Goal: Find contact information: Find contact information

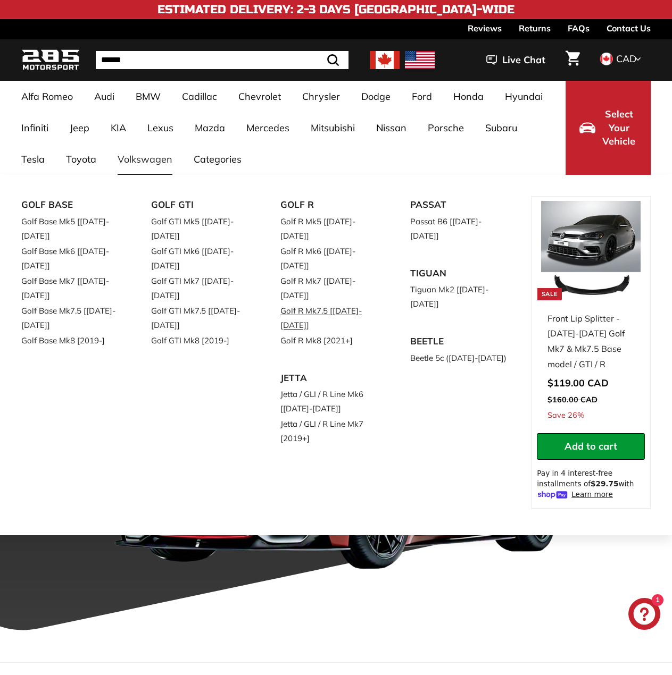
click at [330, 303] on link "Golf R Mk7.5 [[DATE]-[DATE]]" at bounding box center [330, 318] width 100 height 30
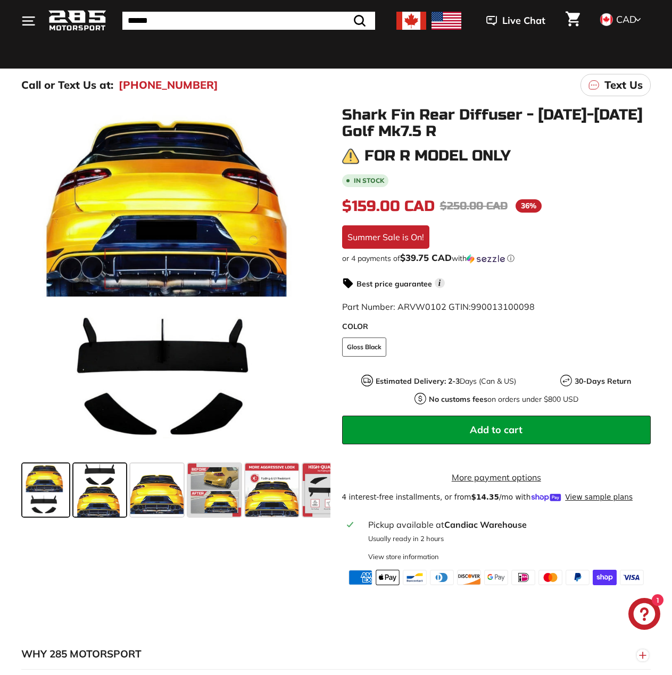
click at [107, 484] on span at bounding box center [99, 490] width 53 height 53
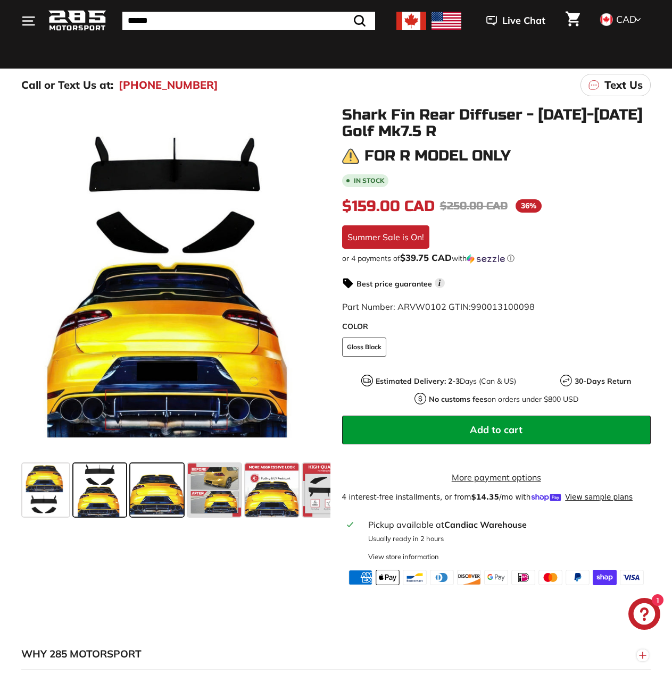
click at [146, 493] on span at bounding box center [156, 490] width 53 height 53
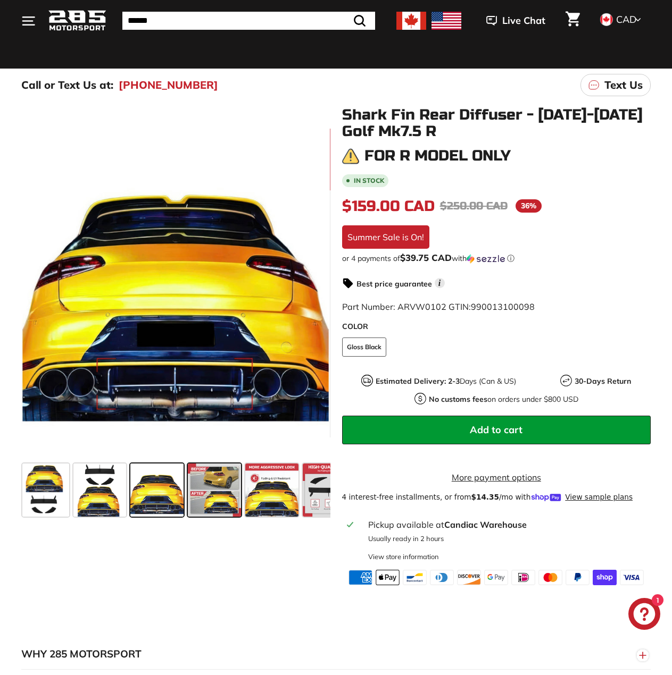
click at [209, 490] on span at bounding box center [214, 490] width 53 height 53
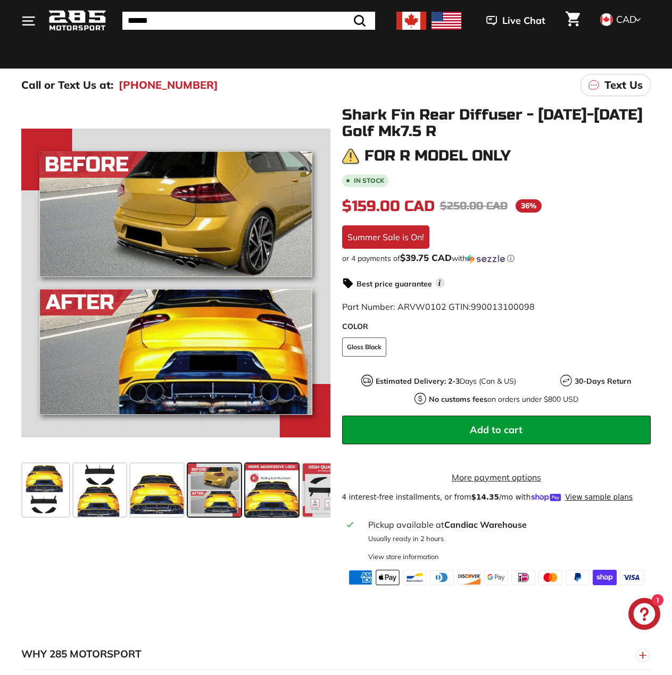
click at [250, 499] on span at bounding box center [271, 490] width 53 height 53
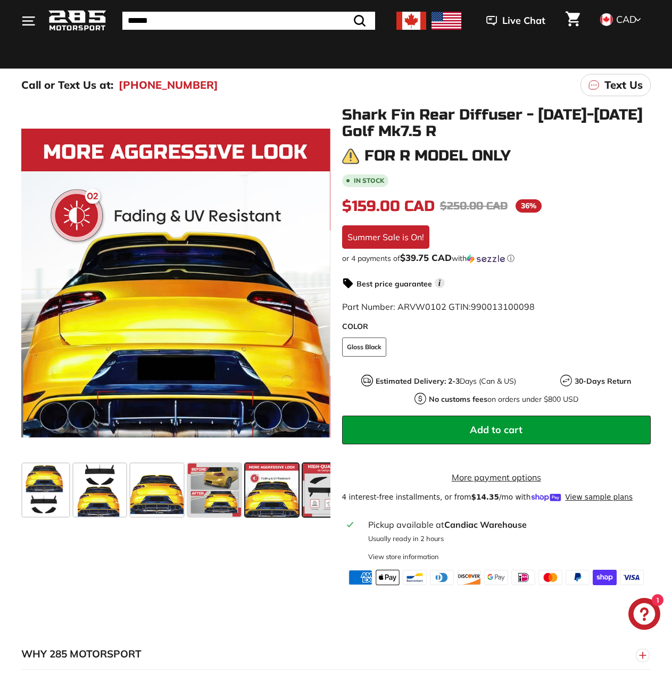
click at [311, 488] on span at bounding box center [329, 490] width 53 height 53
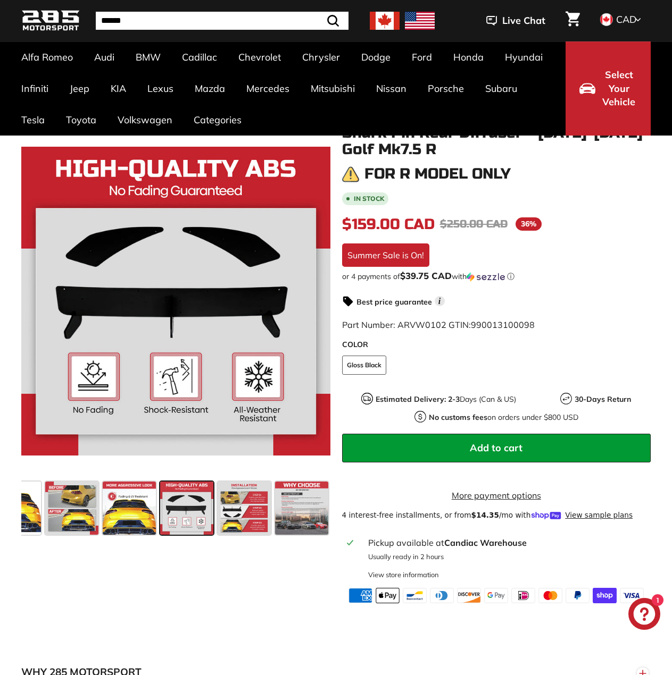
scroll to position [106, 0]
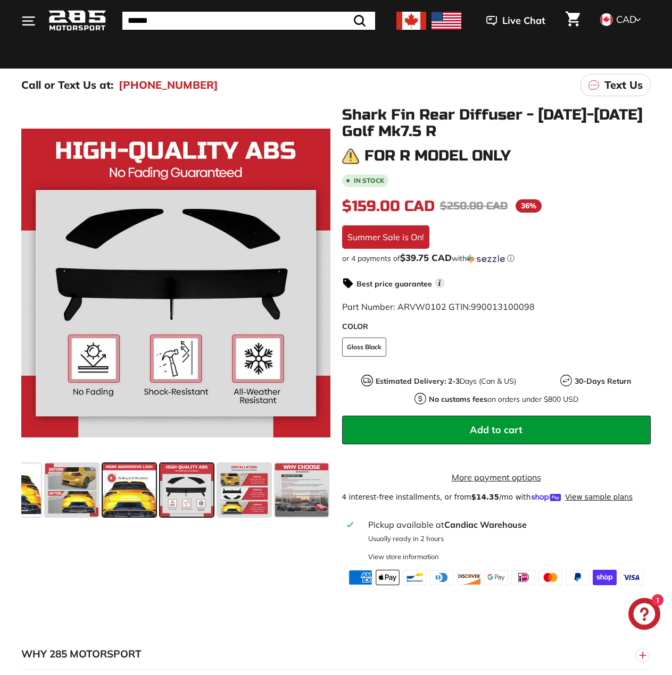
click at [128, 506] on span at bounding box center [129, 490] width 53 height 53
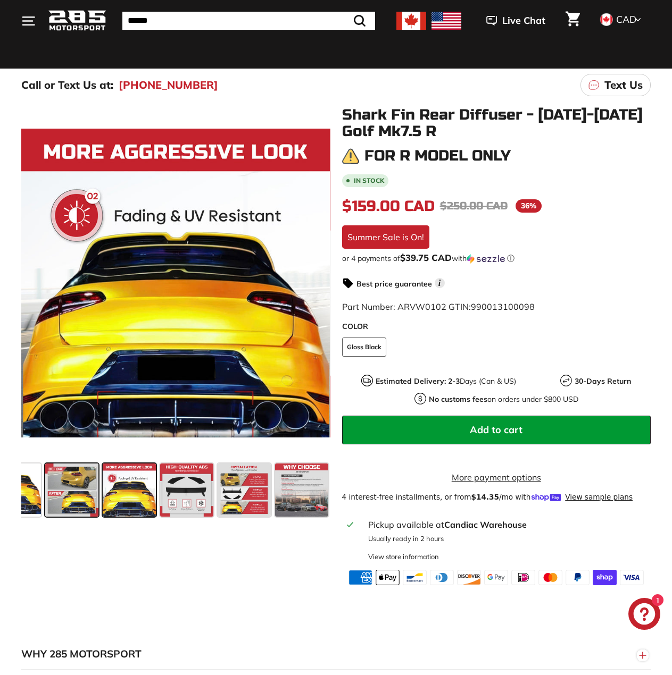
click at [61, 485] on span at bounding box center [71, 490] width 53 height 53
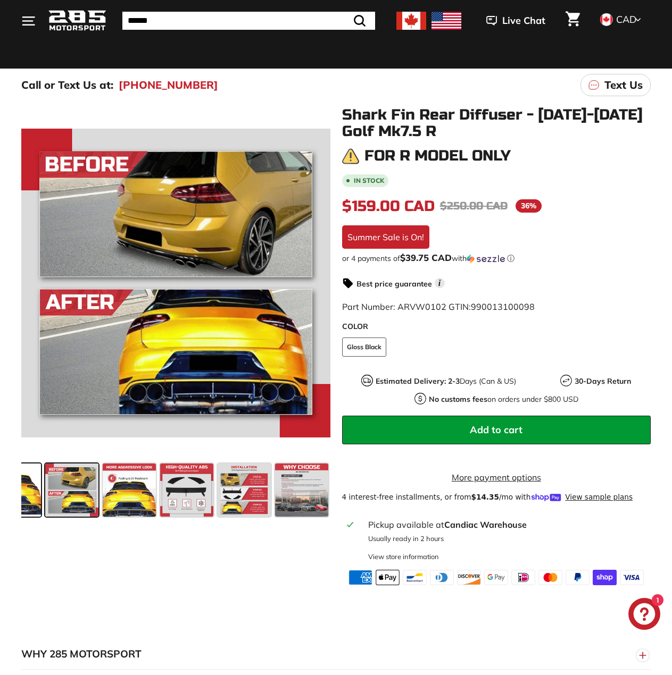
click at [40, 487] on span at bounding box center [14, 490] width 53 height 53
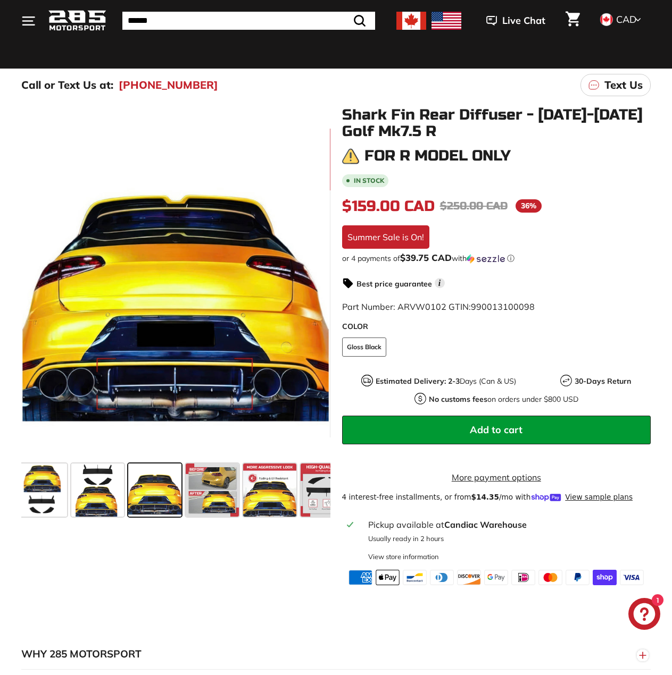
scroll to position [0, 0]
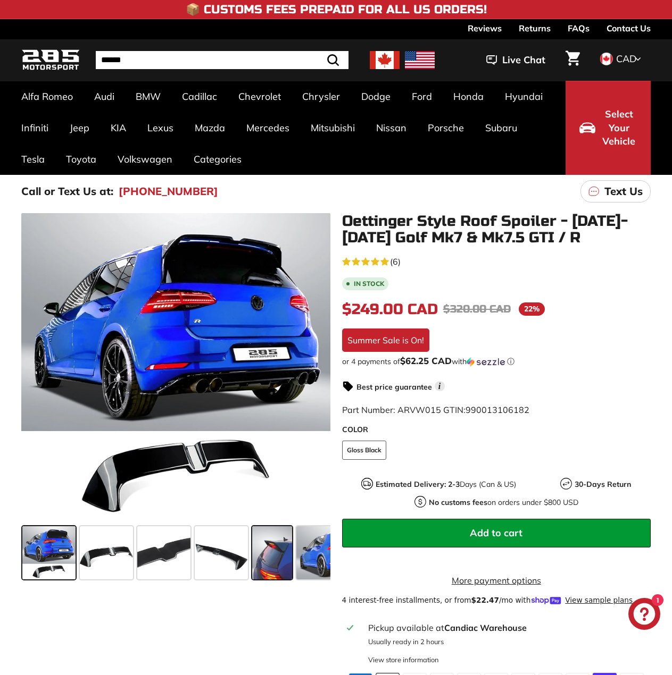
click at [273, 555] on span at bounding box center [272, 552] width 40 height 53
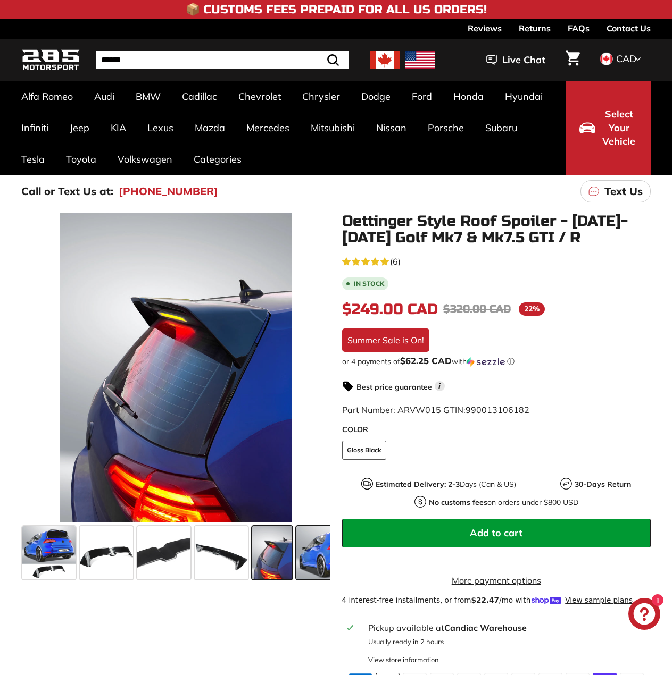
click at [306, 555] on span at bounding box center [336, 552] width 80 height 53
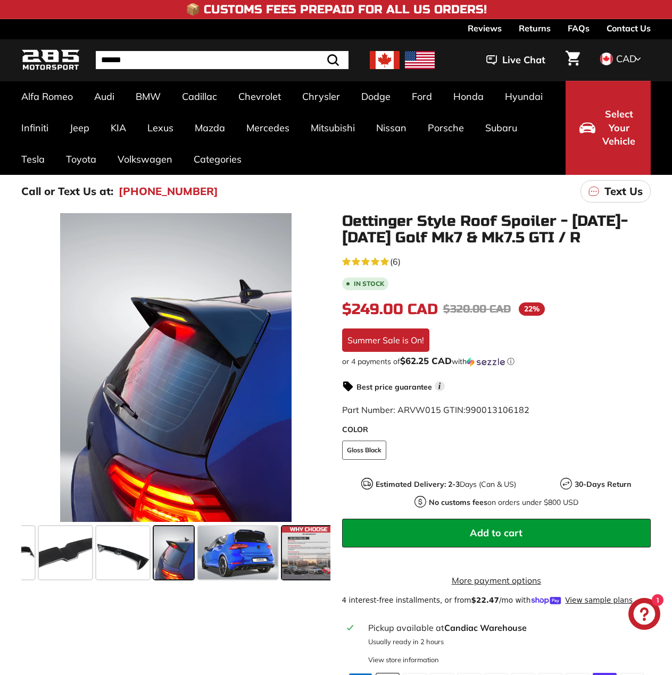
scroll to position [0, 105]
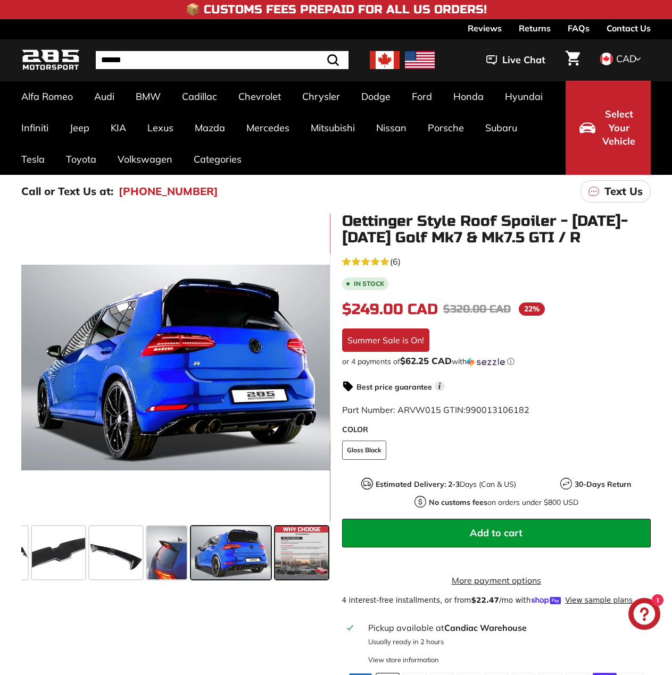
click at [305, 556] on span at bounding box center [301, 552] width 53 height 53
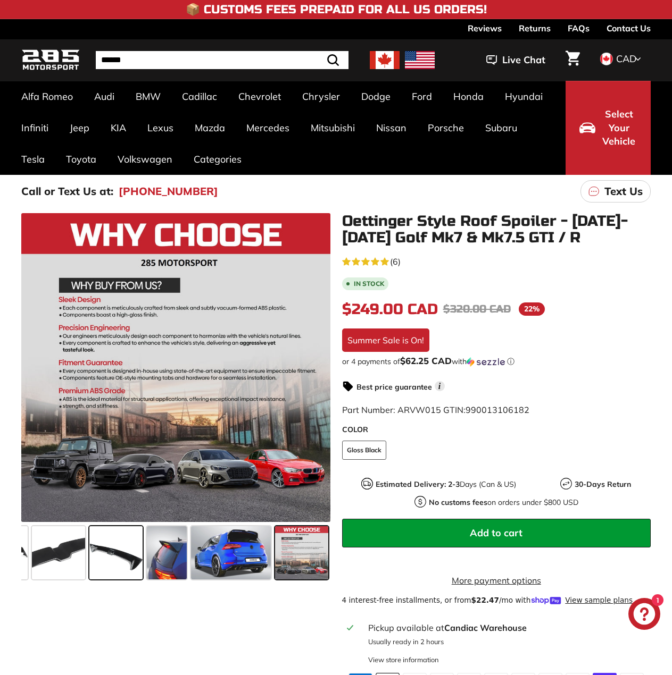
click at [119, 540] on span at bounding box center [115, 552] width 53 height 53
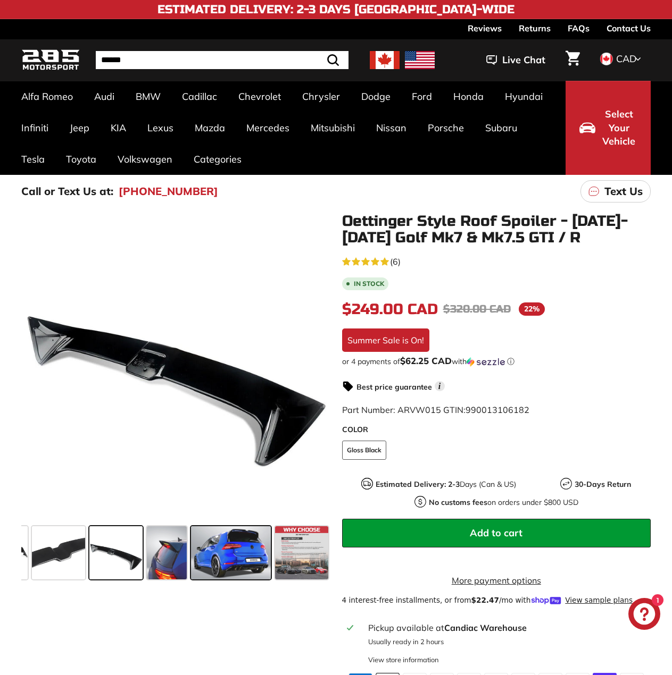
click at [190, 551] on div at bounding box center [231, 552] width 84 height 57
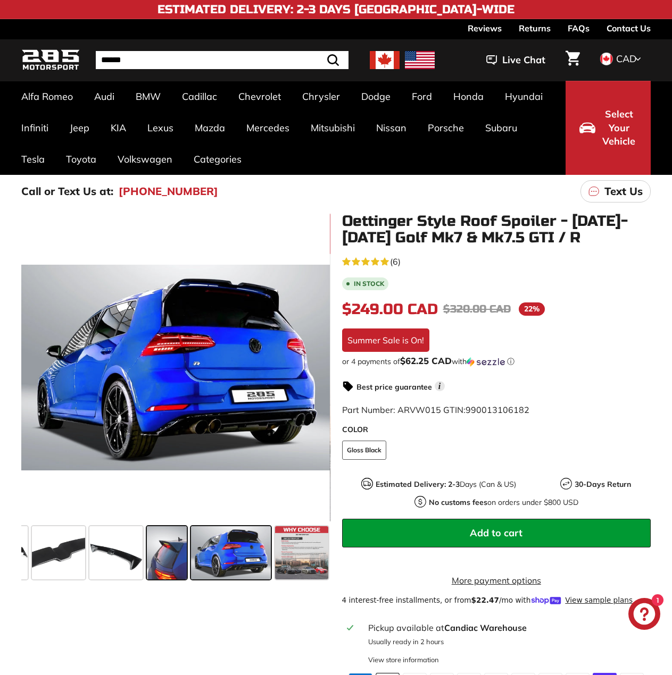
click at [169, 553] on span at bounding box center [167, 552] width 40 height 53
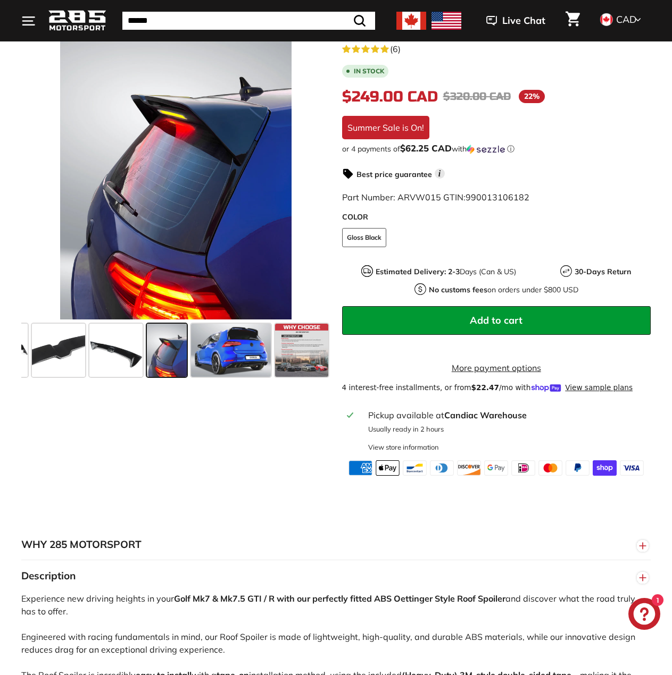
scroll to position [0, 0]
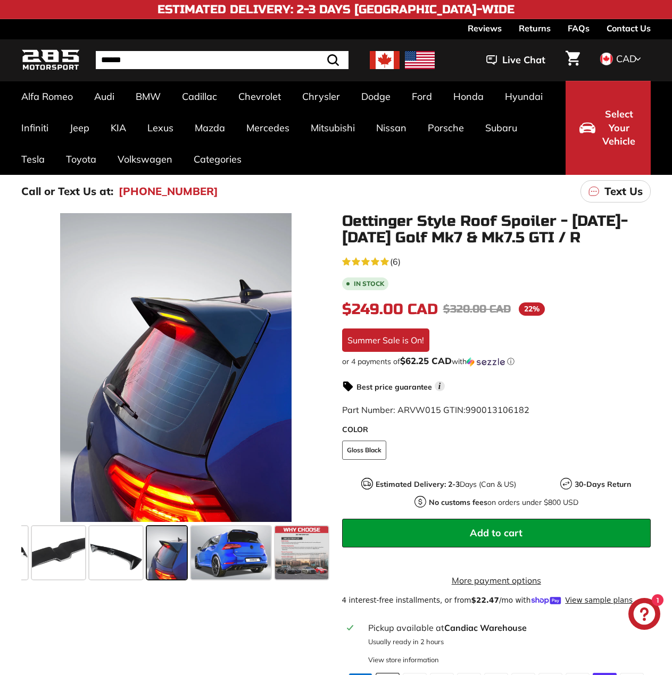
click at [381, 61] on img at bounding box center [385, 60] width 30 height 18
click at [415, 58] on img at bounding box center [420, 60] width 30 height 18
click at [429, 44] on div ". . . Site navigation . . . Site navigation 285 Motorsport Search Close .cls-1{…" at bounding box center [335, 60] width 629 height 36
click at [633, 33] on link "Contact Us" at bounding box center [628, 28] width 44 height 18
